Goal: Transaction & Acquisition: Purchase product/service

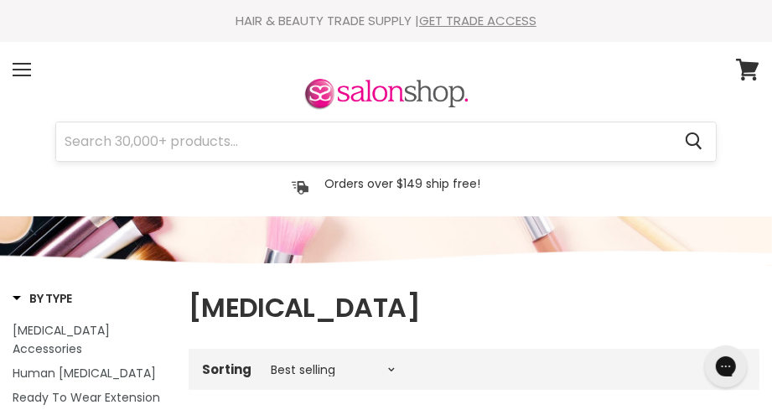
click at [240, 134] on input "Search" at bounding box center [363, 141] width 615 height 39
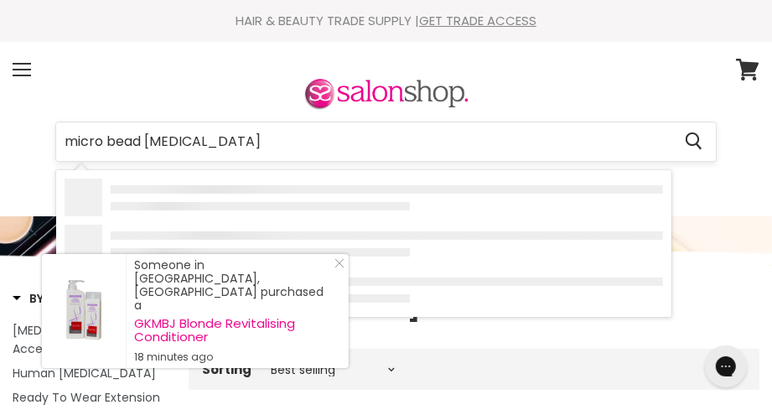
type input "micro bead [MEDICAL_DATA]"
